Goal: Task Accomplishment & Management: Use online tool/utility

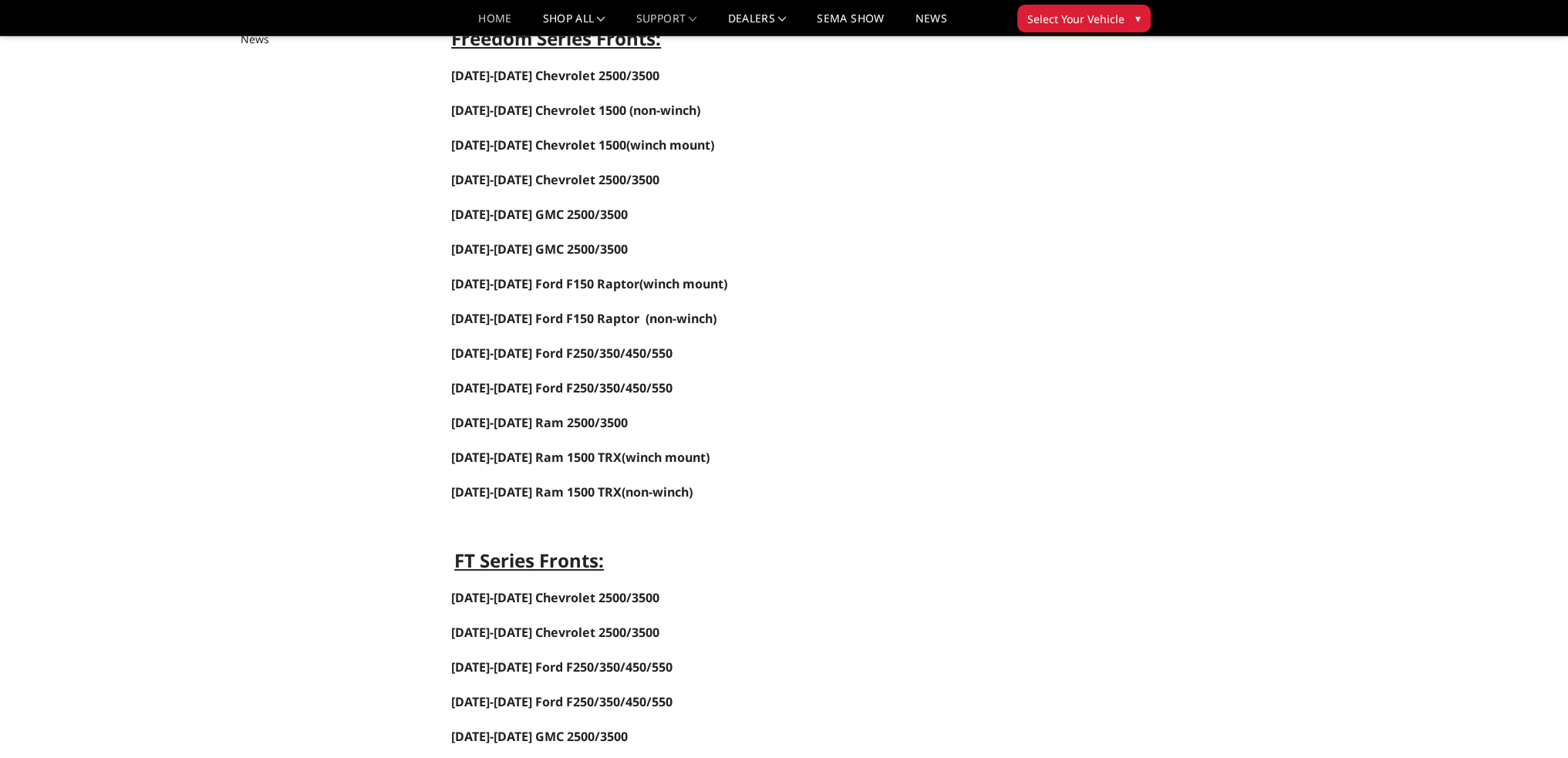
click at [488, 16] on link "Home" at bounding box center [494, 24] width 33 height 23
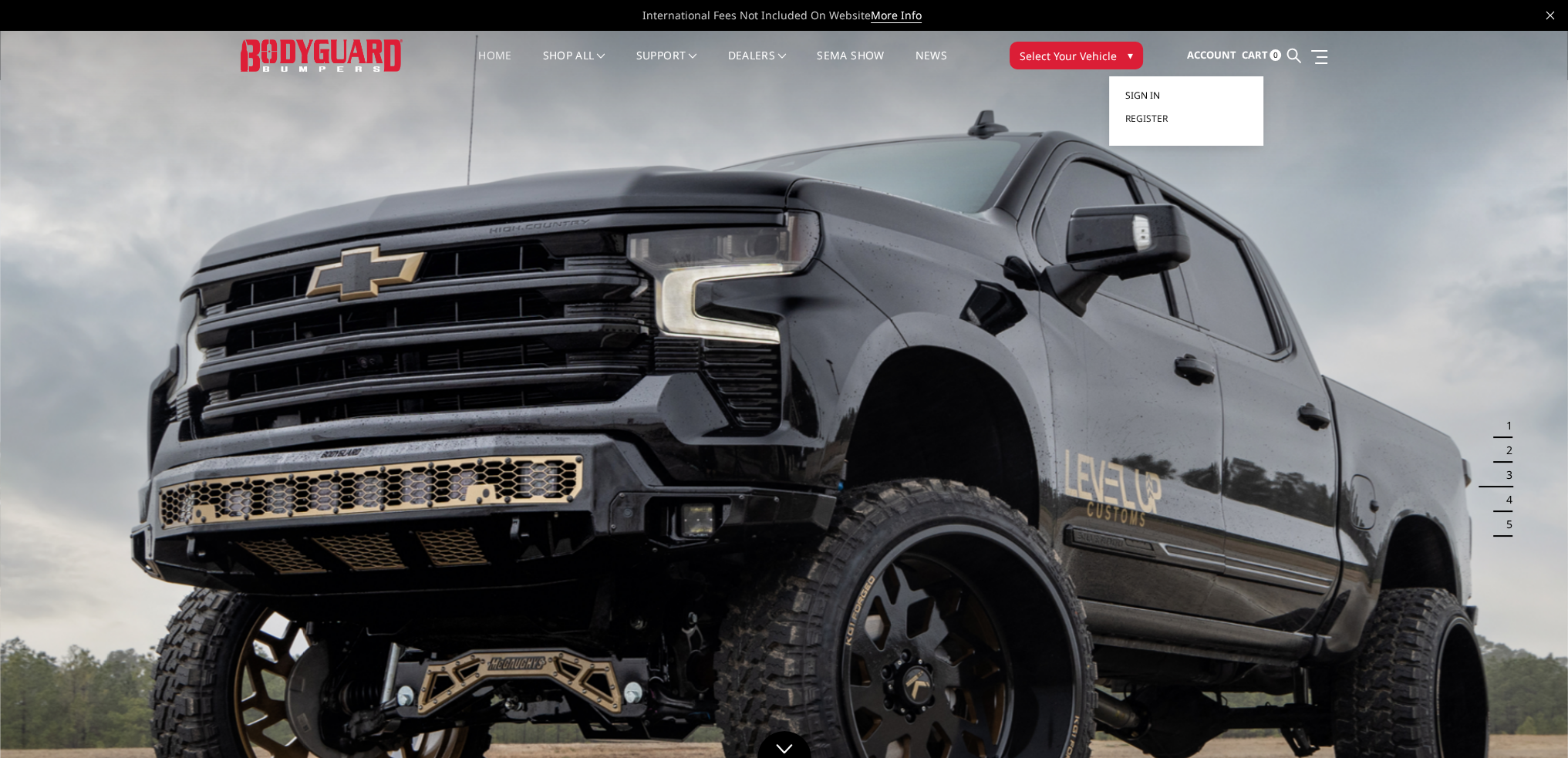
click at [1154, 94] on span "Sign in" at bounding box center [1141, 95] width 35 height 13
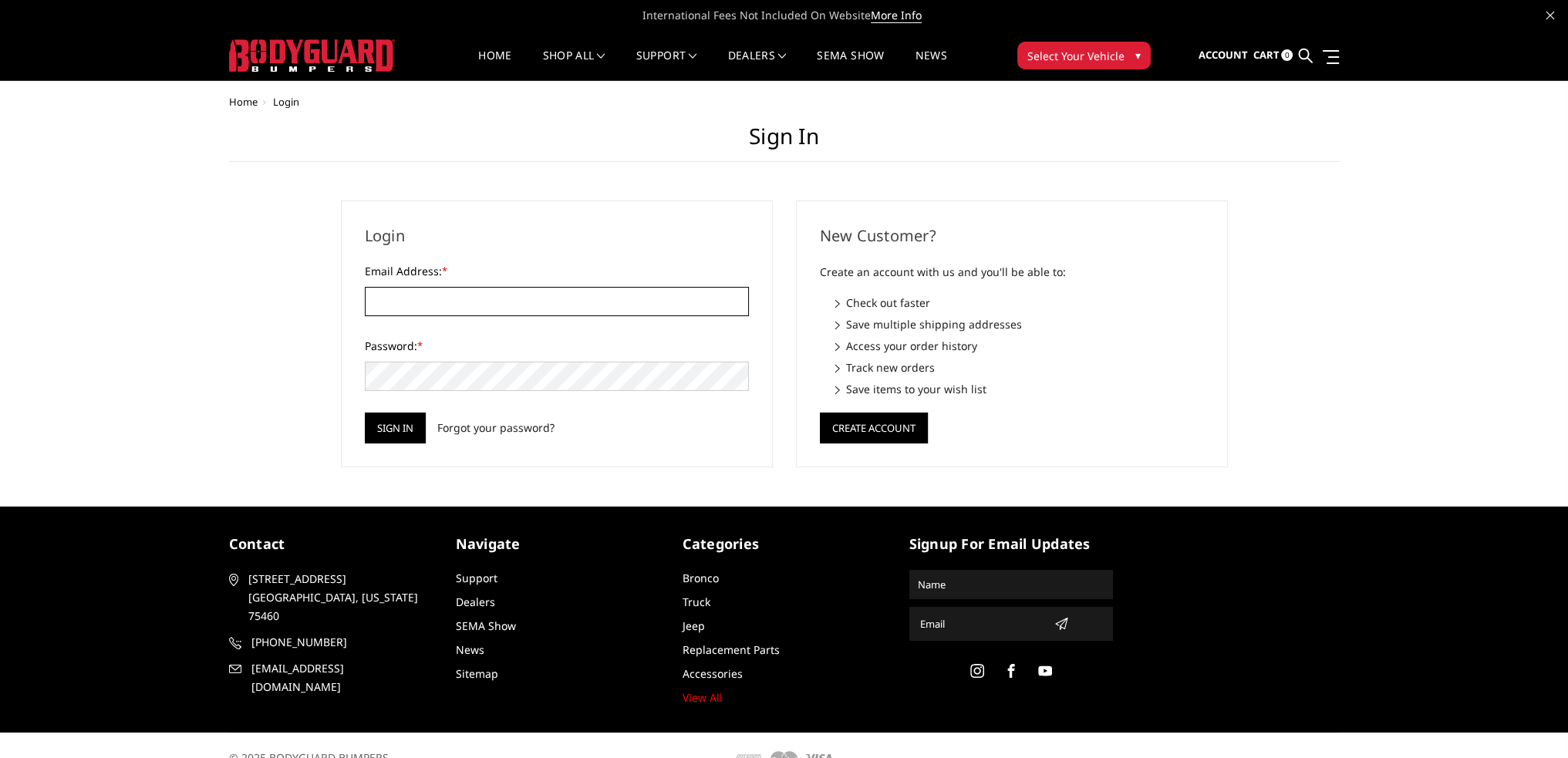
click at [521, 310] on input "Email Address: *" at bounding box center [557, 301] width 384 height 29
type input "o"
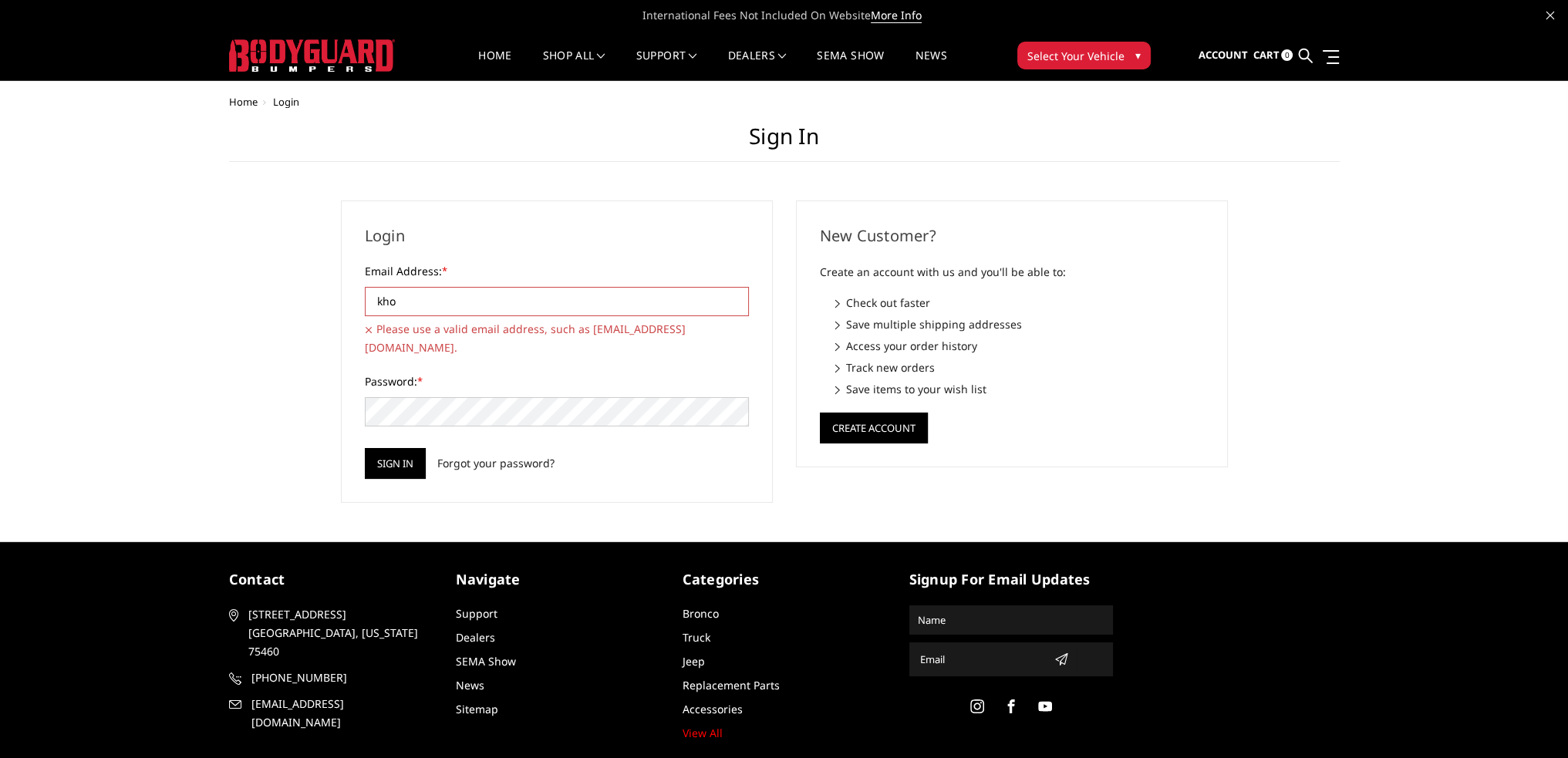
click at [494, 293] on input "kho" at bounding box center [557, 301] width 384 height 29
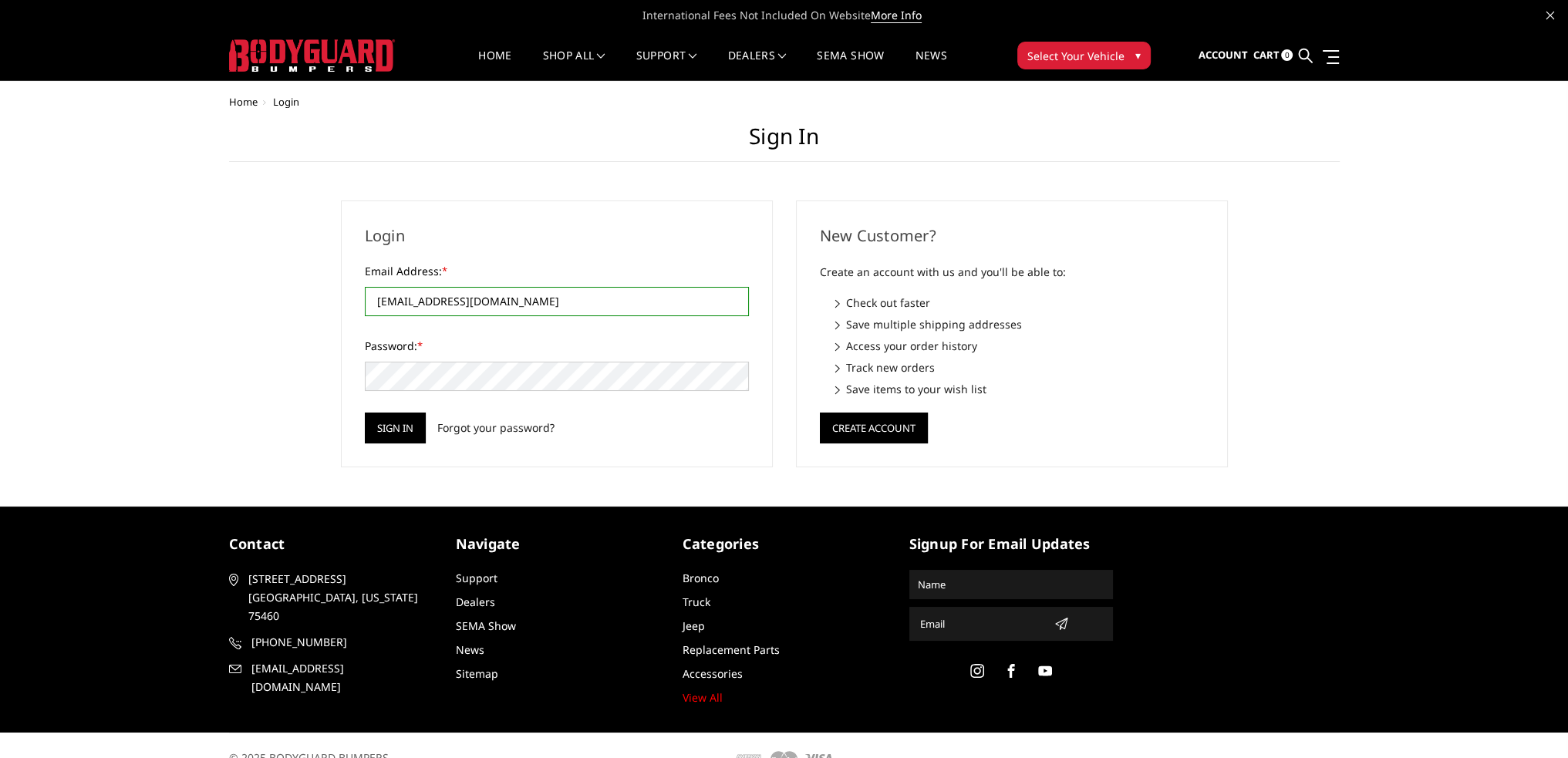
type input "kholetoncox@gmail.com"
click at [365, 413] on input "Sign in" at bounding box center [395, 428] width 61 height 31
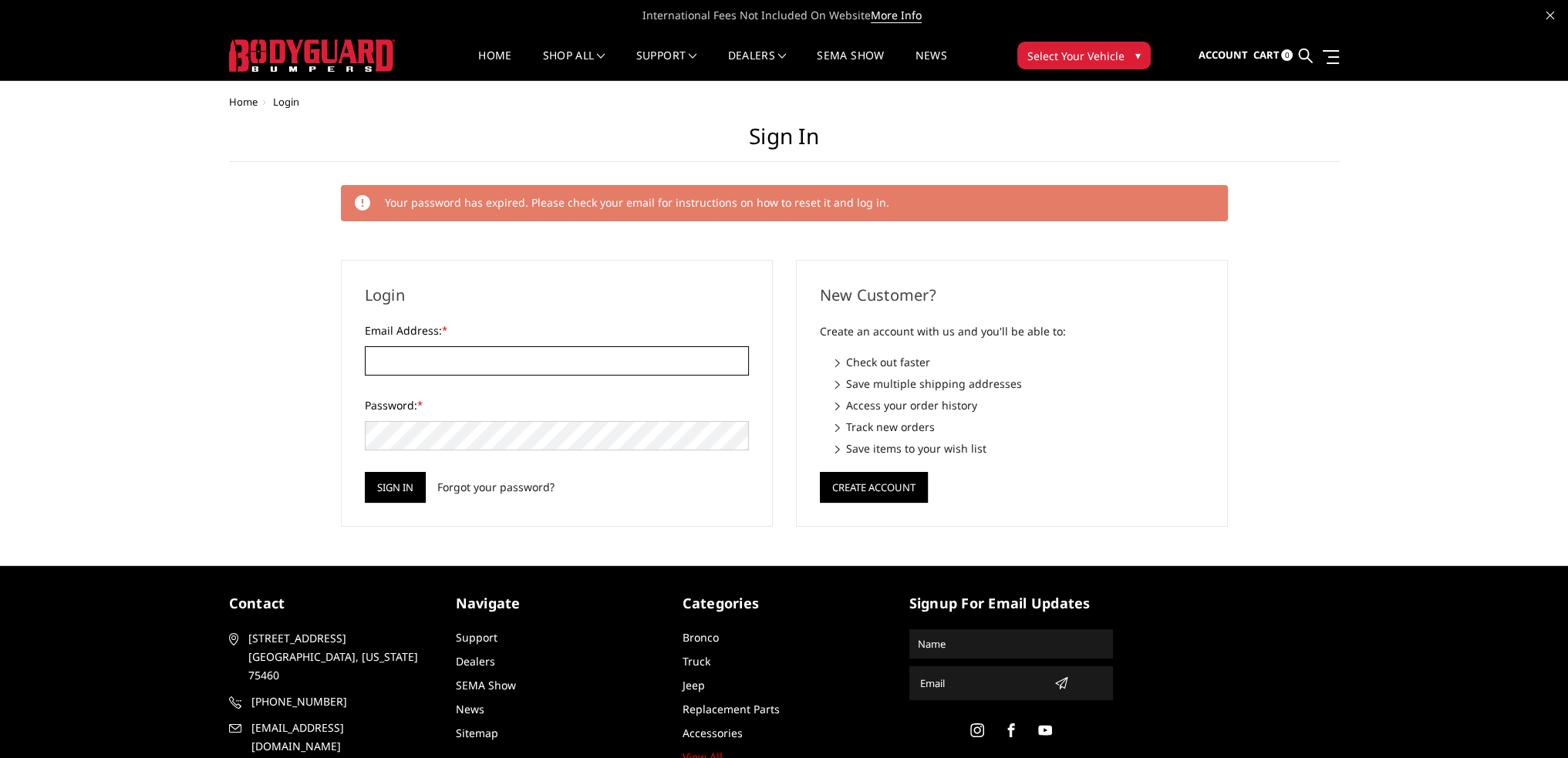
click at [557, 359] on input "Email Address: *" at bounding box center [557, 361] width 384 height 29
type input "kholetoncox@gmail.com"
click at [365, 472] on input "Sign in" at bounding box center [395, 487] width 61 height 31
click at [565, 363] on input "Email Address: *" at bounding box center [557, 361] width 384 height 29
type input "[EMAIL_ADDRESS][DOMAIN_NAME]"
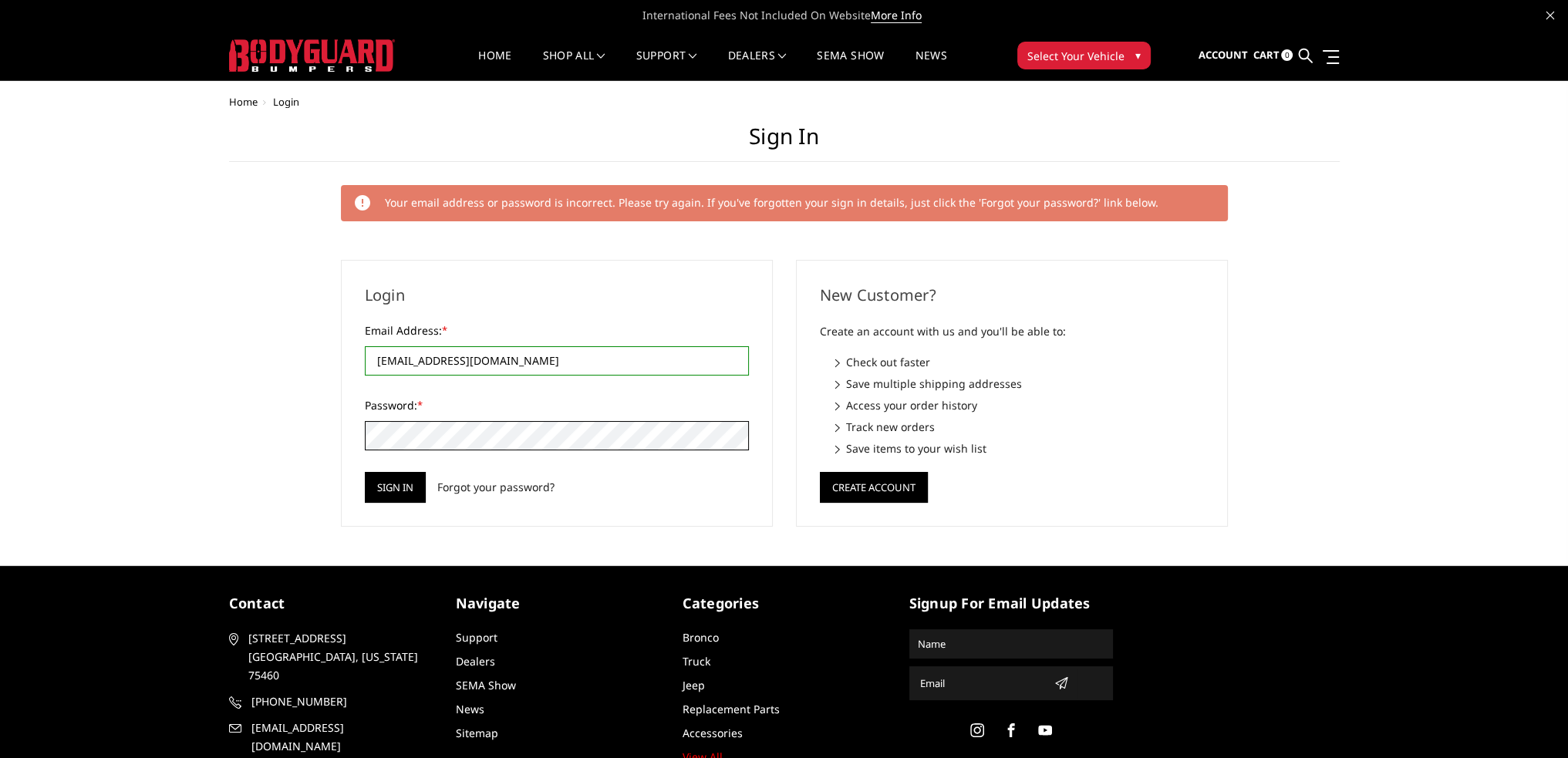
click at [365, 472] on input "Sign in" at bounding box center [395, 487] width 61 height 31
click at [454, 364] on input "Email Address: *" at bounding box center [557, 361] width 384 height 29
type input "[EMAIL_ADDRESS][DOMAIN_NAME]"
click at [365, 472] on input "Sign in" at bounding box center [395, 487] width 61 height 31
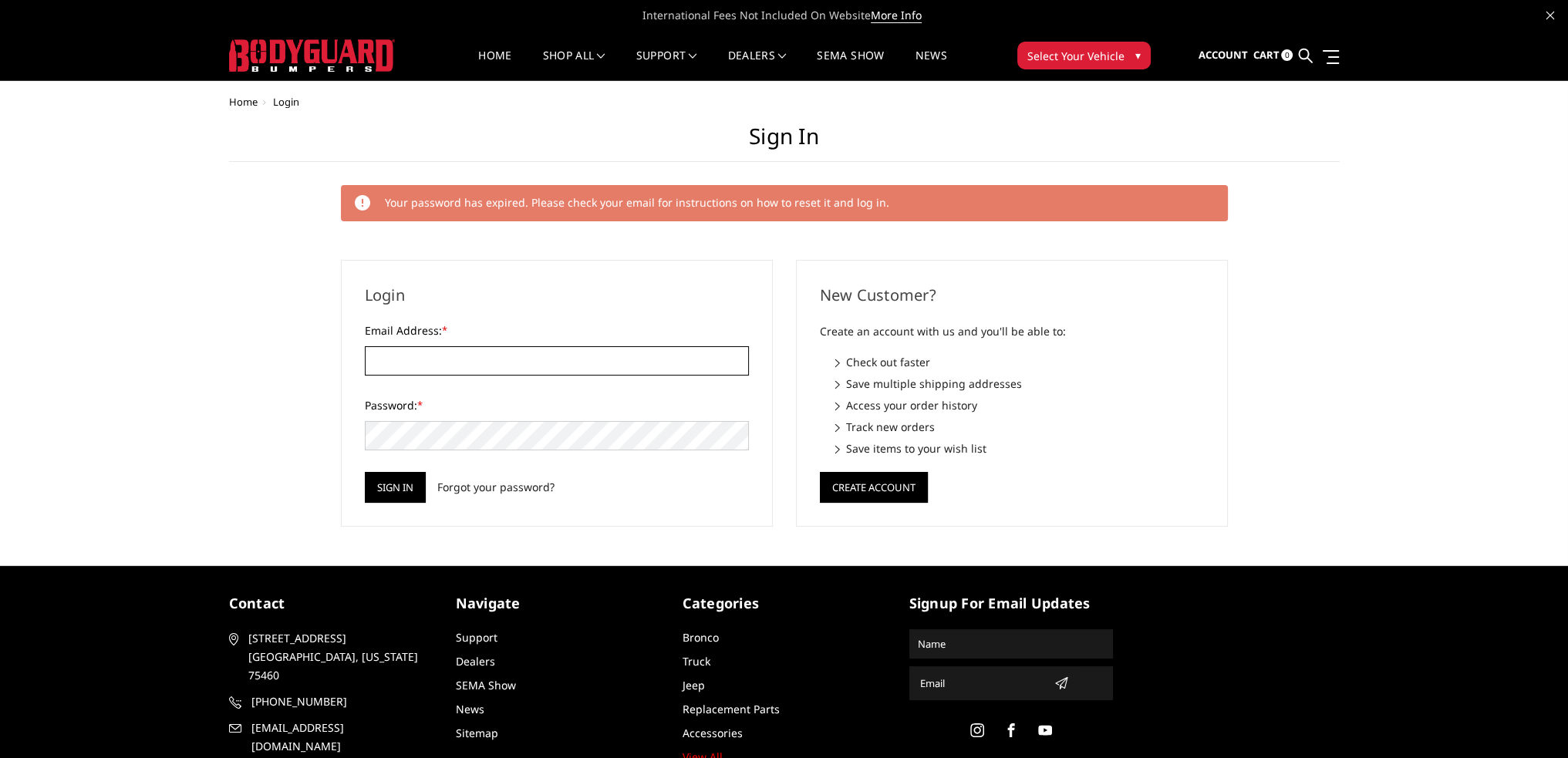
click at [481, 358] on input "Email Address: *" at bounding box center [557, 361] width 384 height 29
type input "kholetoncox@gmail.com"
click at [365, 472] on input "Sign in" at bounding box center [395, 487] width 61 height 31
click at [526, 486] on link "Forgot your password?" at bounding box center [494, 487] width 117 height 16
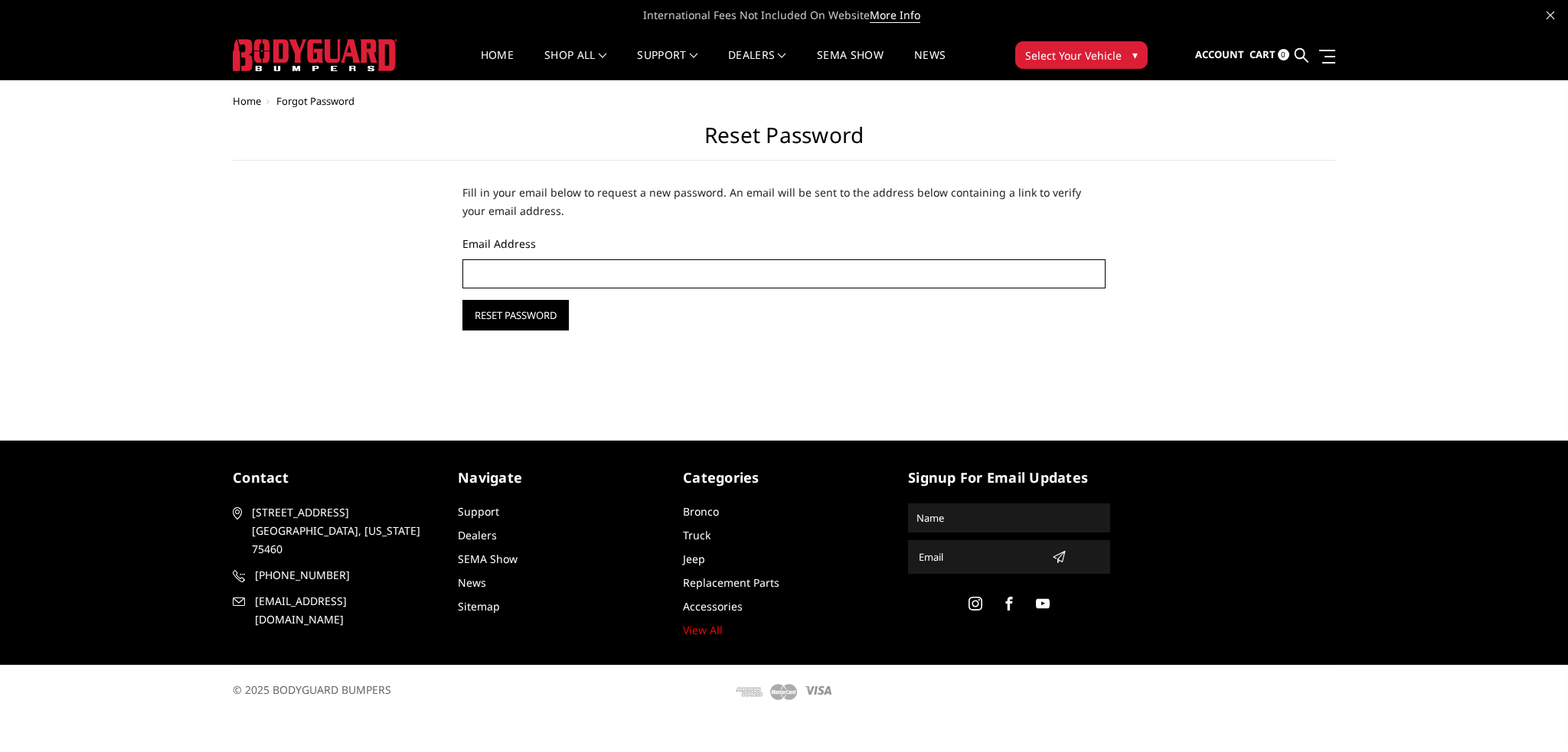
click at [547, 260] on input "Email Address" at bounding box center [784, 274] width 643 height 29
type input "[EMAIL_ADDRESS][DOMAIN_NAME]"
click at [463, 300] on input "Reset Password" at bounding box center [516, 315] width 107 height 30
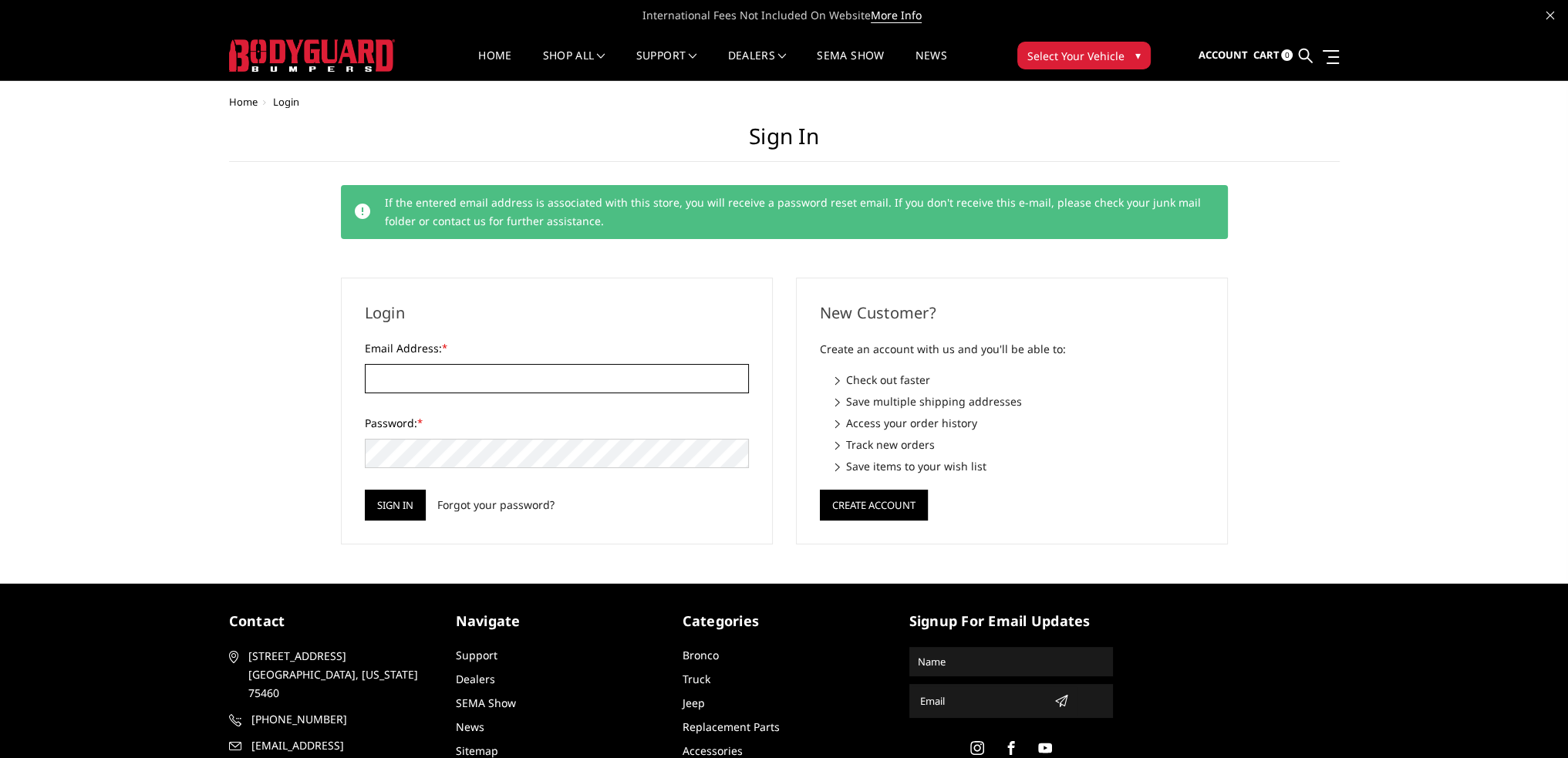
click at [385, 390] on input "Email Address: *" at bounding box center [557, 379] width 384 height 29
type input "[EMAIL_ADDRESS][DOMAIN_NAME]"
click at [365, 490] on input "Sign in" at bounding box center [395, 505] width 61 height 31
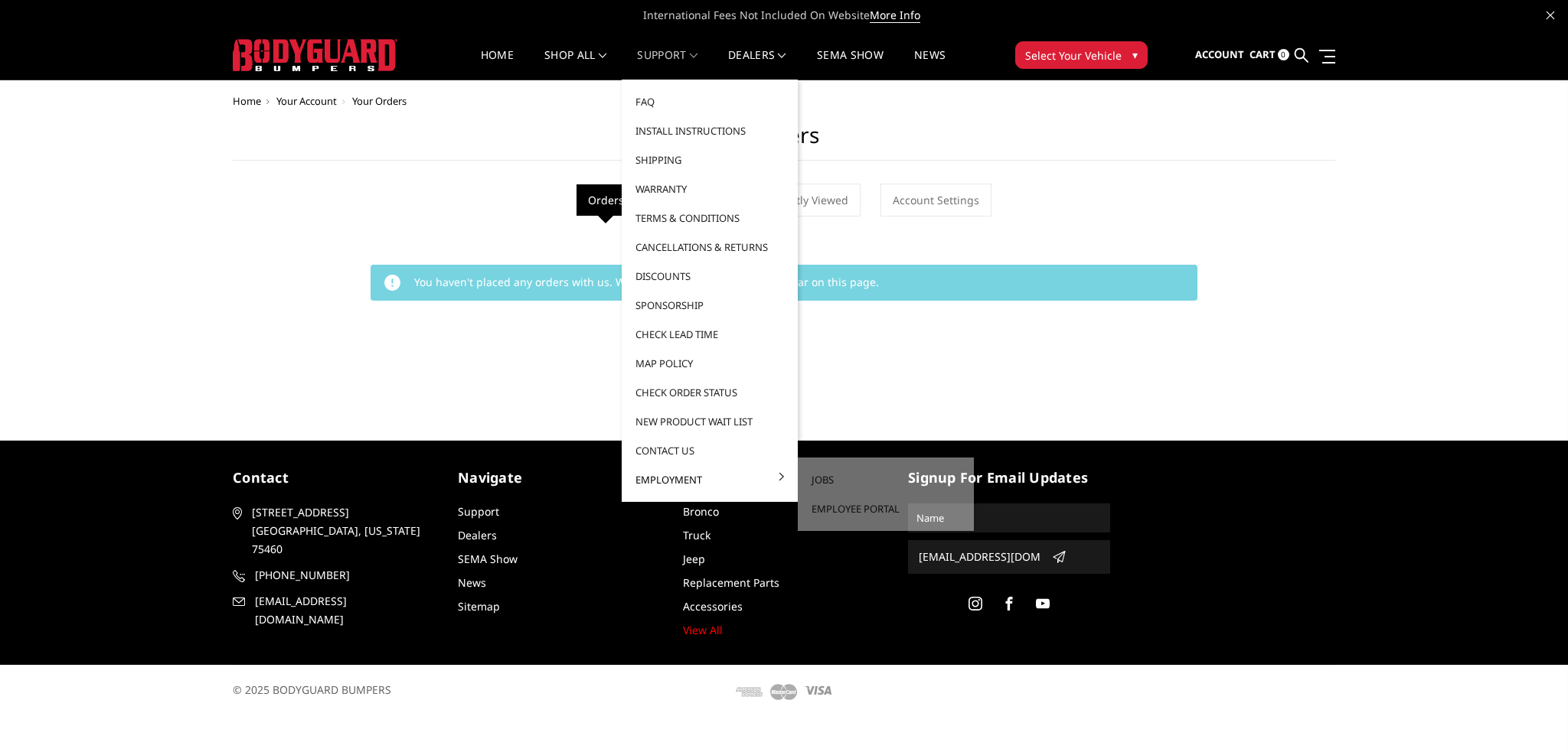
click at [707, 480] on link "Employment" at bounding box center [710, 479] width 164 height 29
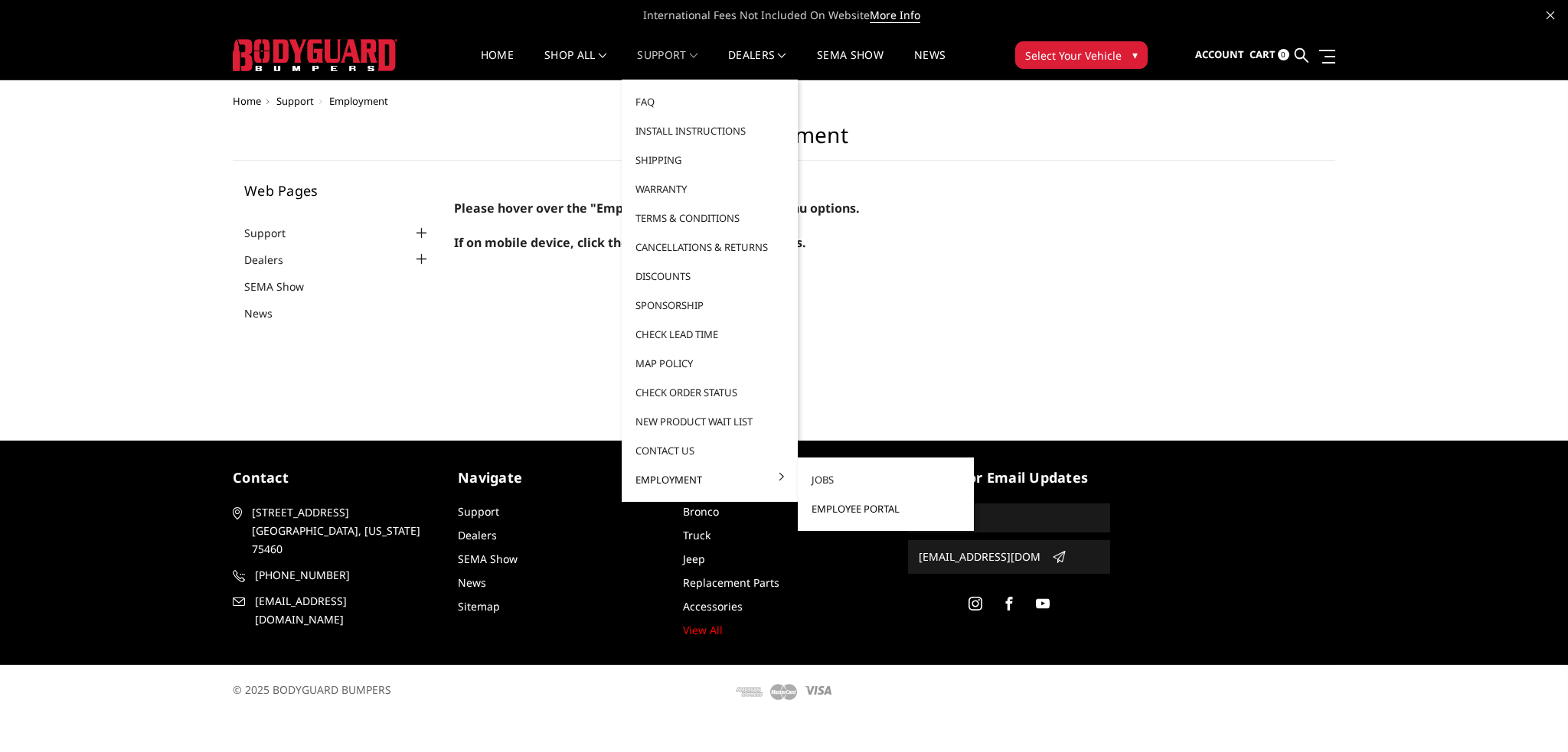
click at [860, 507] on link "Employee Portal" at bounding box center [885, 509] width 164 height 29
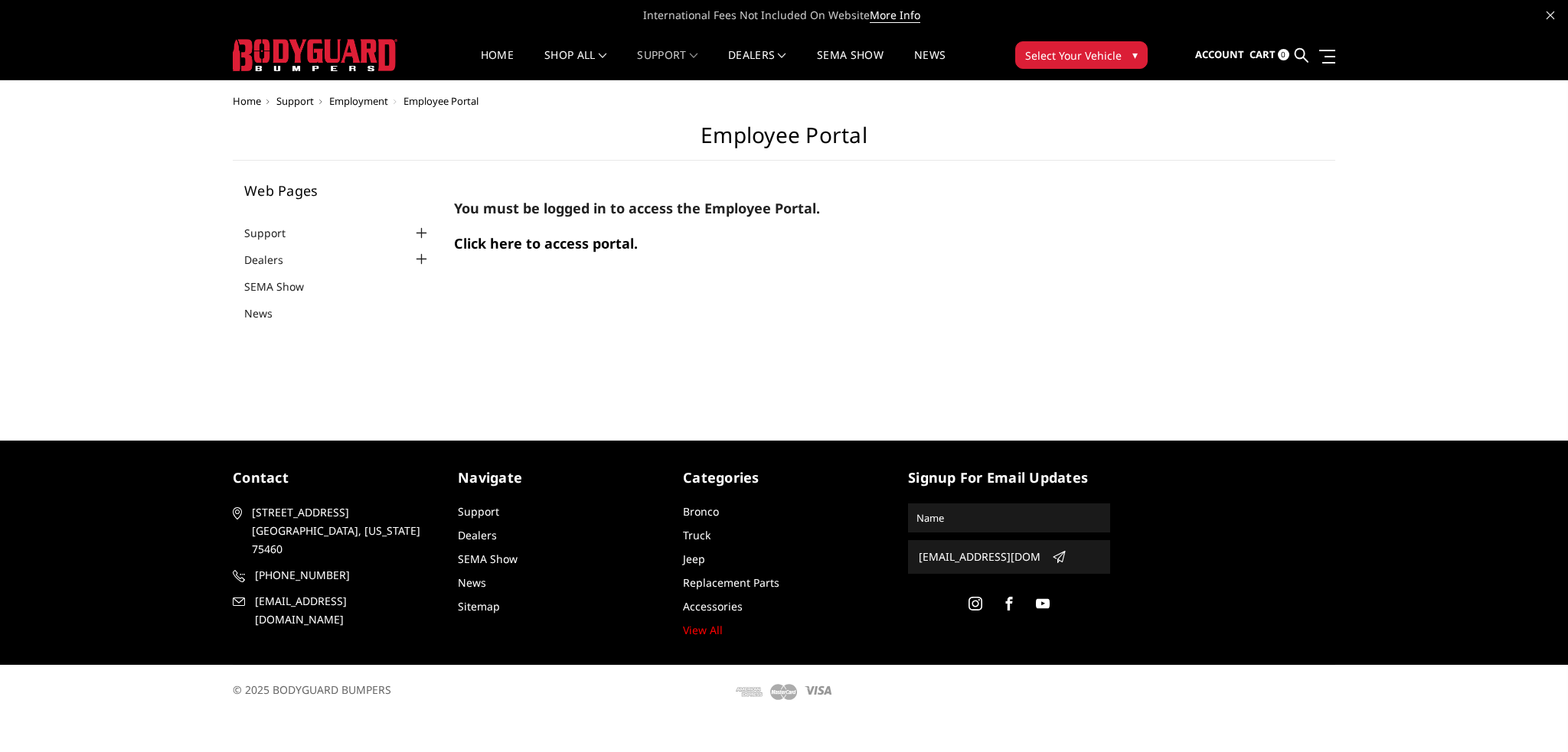
click at [537, 242] on span "Click here to access portal." at bounding box center [545, 243] width 184 height 18
click at [1154, 95] on span "Sign out" at bounding box center [1156, 95] width 43 height 13
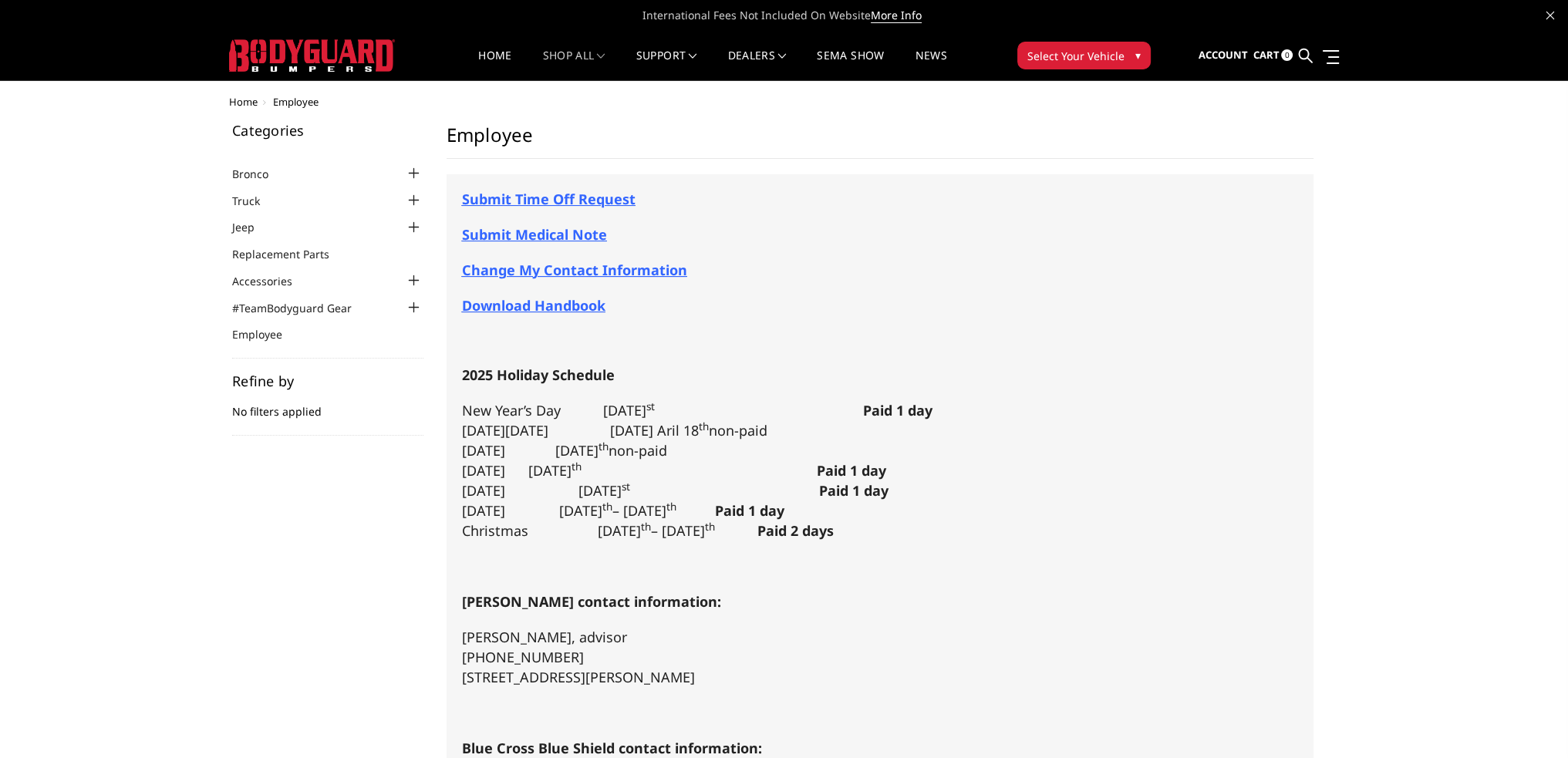
click at [544, 203] on span "Submit Time Off Request" at bounding box center [549, 199] width 174 height 19
click at [486, 196] on span "Submit Time Off Request" at bounding box center [549, 199] width 174 height 19
